Goal: Task Accomplishment & Management: Complete application form

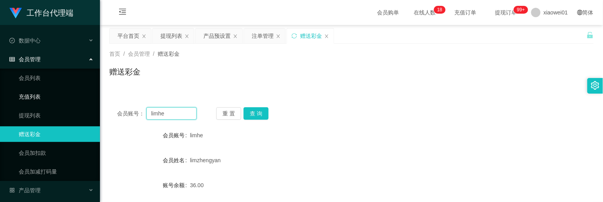
drag, startPoint x: 183, startPoint y: 111, endPoint x: 81, endPoint y: 104, distance: 102.5
click at [84, 105] on section "工作台代理端 数据中心 会员管理 会员列表 充值列表 提现列表 赠送彩金 会员加扣款 会员加减打码量 产品管理 开奖记录 注单管理 产品列表 即时注单 产品预…" at bounding box center [301, 161] width 603 height 322
paste input "Night91"
type input "Night91"
click at [253, 114] on button "查 询" at bounding box center [256, 113] width 25 height 12
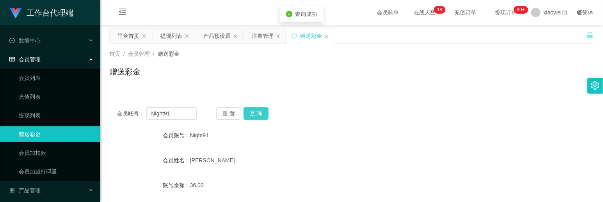
scroll to position [119, 0]
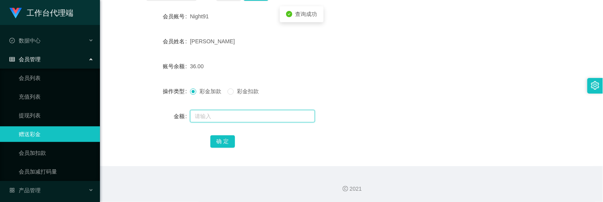
click at [223, 113] on input "text" at bounding box center [252, 116] width 125 height 12
type input "800"
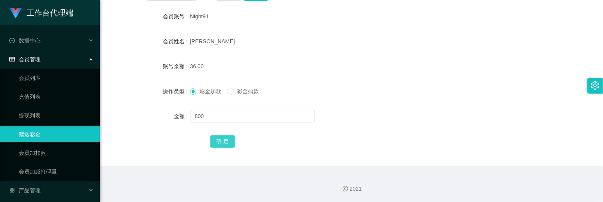
click at [228, 138] on button "确 定" at bounding box center [222, 141] width 25 height 12
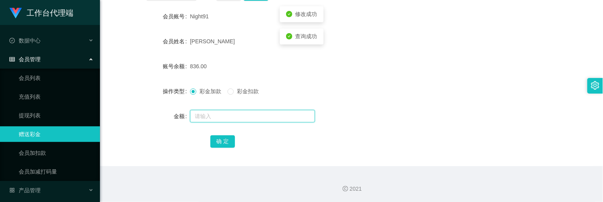
click at [221, 116] on input "text" at bounding box center [252, 116] width 125 height 12
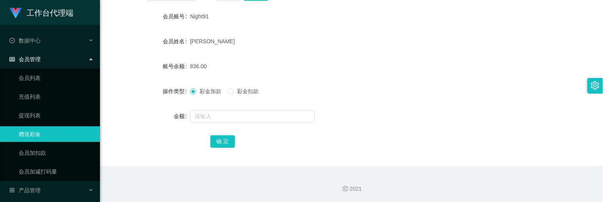
click at [238, 91] on span "彩金扣款" at bounding box center [248, 91] width 28 height 6
click at [233, 112] on input "text" at bounding box center [252, 116] width 125 height 12
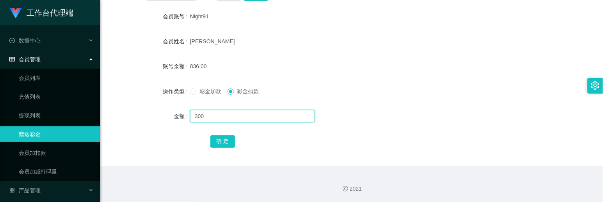
type input "300"
click at [205, 142] on div "确 定" at bounding box center [351, 142] width 485 height 16
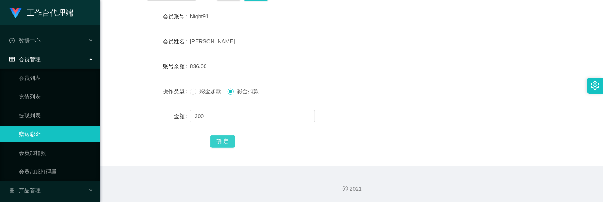
click at [214, 142] on button "确 定" at bounding box center [222, 141] width 25 height 12
click at [432, 79] on form "会员账号 Night91 会员姓名 [PERSON_NAME] 账号余额 836.00 操作类型 彩金加款 彩金扣款 金额 300 确 定" at bounding box center [351, 79] width 485 height 141
click at [223, 141] on button "确 定" at bounding box center [222, 141] width 25 height 12
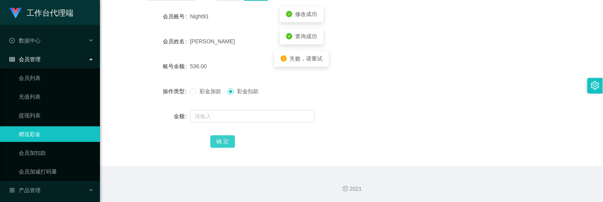
drag, startPoint x: 223, startPoint y: 141, endPoint x: 353, endPoint y: 133, distance: 129.5
click at [302, 164] on div "会员账号： Night91 重 置 查 询 会员账号 Night91 会员姓名 [PERSON_NAME] 账号余额 536.00 操作类型 彩金加款 彩金扣…" at bounding box center [351, 73] width 485 height 186
click at [430, 64] on div "536.00" at bounding box center [331, 67] width 283 height 16
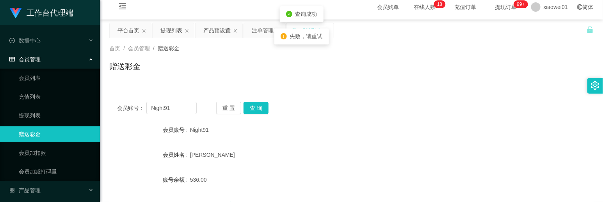
scroll to position [0, 0]
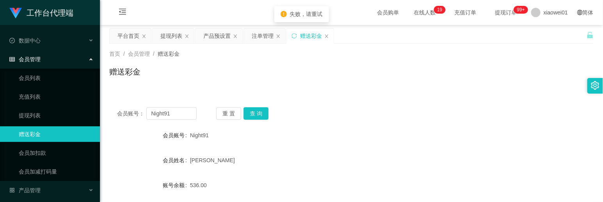
click at [259, 105] on div "会员账号： Night91 重 置 查 询 会员账号 Night91 会员姓名 [PERSON_NAME] 账号余额 536.00 操作类型 彩金加款 彩金扣…" at bounding box center [351, 193] width 485 height 186
click at [258, 111] on button "查 询" at bounding box center [256, 113] width 25 height 12
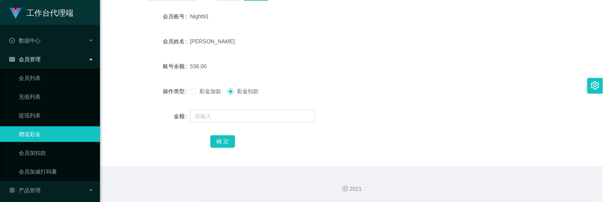
scroll to position [32, 0]
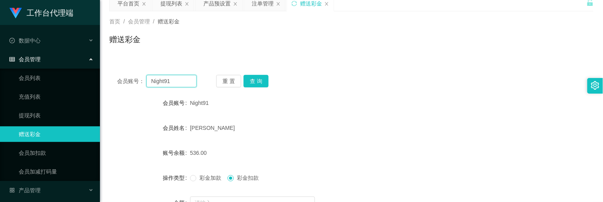
click at [178, 86] on input "Night91" at bounding box center [171, 81] width 50 height 12
drag, startPoint x: 180, startPoint y: 85, endPoint x: 13, endPoint y: 77, distance: 166.5
click at [10, 77] on section "工作台代理端 数据中心 会员管理 会员列表 充值列表 提现列表 赠送彩金 会员加扣款 会员加减打码量 产品管理 开奖记录 注单管理 产品列表 即时注单 产品预…" at bounding box center [301, 129] width 603 height 322
paste input "tecksern"
type input "tecksern"
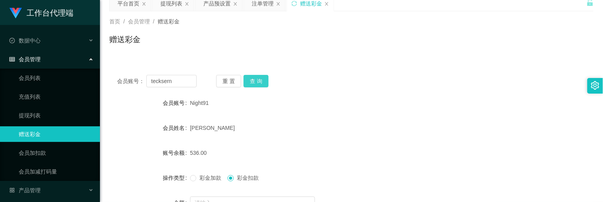
click at [258, 81] on button "查 询" at bounding box center [256, 81] width 25 height 12
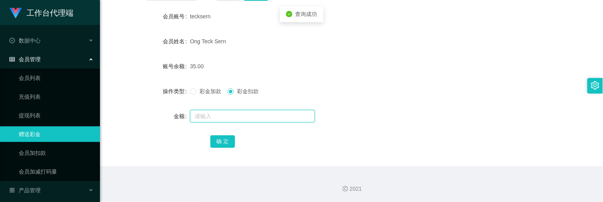
drag, startPoint x: 217, startPoint y: 112, endPoint x: 217, endPoint y: 100, distance: 12.1
click at [217, 112] on input "text" at bounding box center [252, 116] width 125 height 12
drag, startPoint x: 215, startPoint y: 98, endPoint x: 205, endPoint y: 91, distance: 12.8
click at [213, 98] on div "彩金加款 彩金扣款" at bounding box center [331, 92] width 283 height 16
click at [205, 91] on span "彩金加款" at bounding box center [210, 91] width 28 height 6
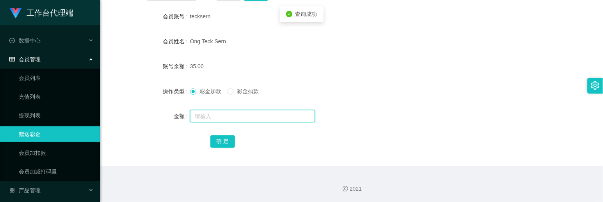
click at [207, 113] on input "text" at bounding box center [252, 116] width 125 height 12
type input "500"
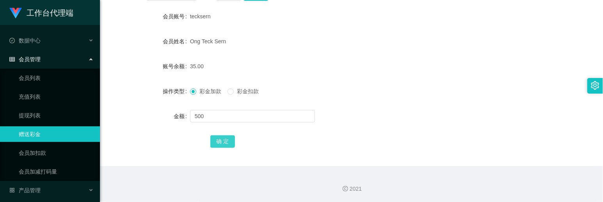
click at [219, 139] on button "确 定" at bounding box center [222, 141] width 25 height 12
